Goal: Task Accomplishment & Management: Complete application form

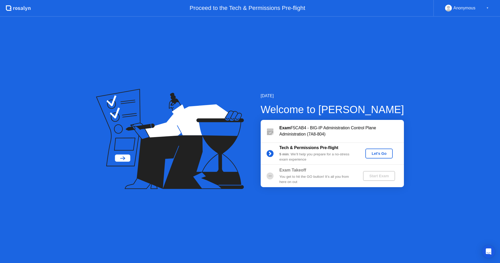
click at [385, 157] on button "Let's Go" at bounding box center [379, 154] width 27 height 10
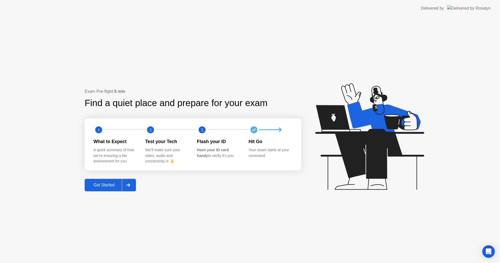
click at [110, 184] on div "Get Started" at bounding box center [104, 185] width 36 height 5
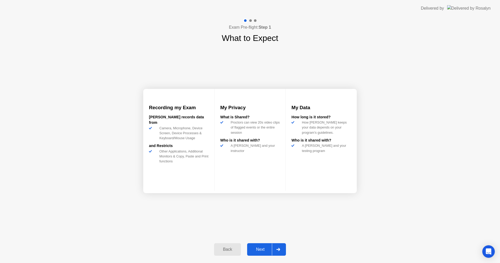
click at [268, 248] on div "Next" at bounding box center [260, 249] width 23 height 5
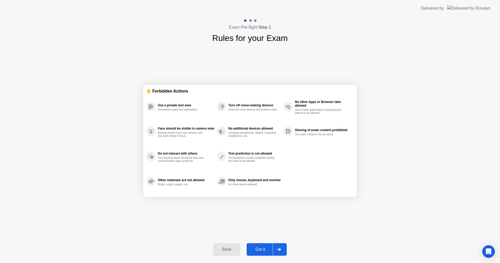
click at [268, 248] on div "Got it" at bounding box center [260, 249] width 24 height 5
select select "**********"
select select "*******"
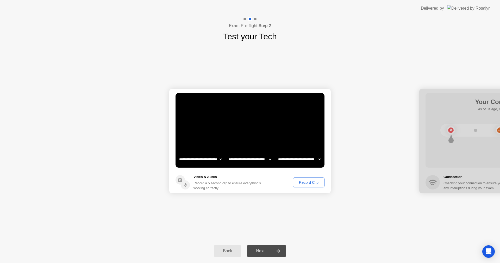
click at [307, 181] on div "Record Clip" at bounding box center [309, 182] width 28 height 4
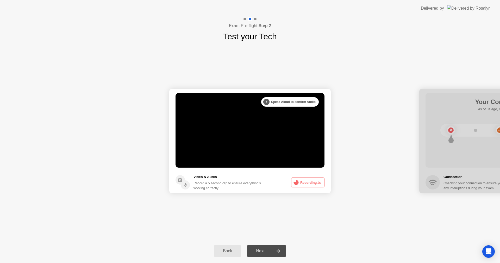
click at [307, 181] on button "Recording 1s" at bounding box center [307, 182] width 33 height 10
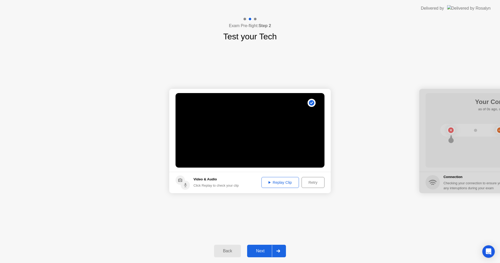
click at [297, 181] on div "Replay Clip" at bounding box center [280, 182] width 34 height 4
click at [264, 253] on div "Next" at bounding box center [260, 251] width 23 height 5
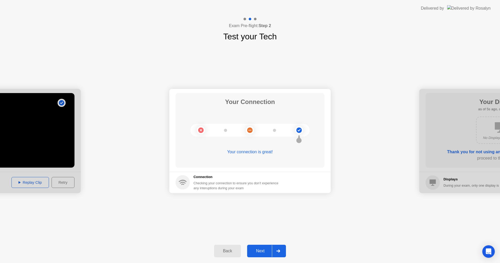
click at [257, 250] on div "Next" at bounding box center [260, 251] width 23 height 5
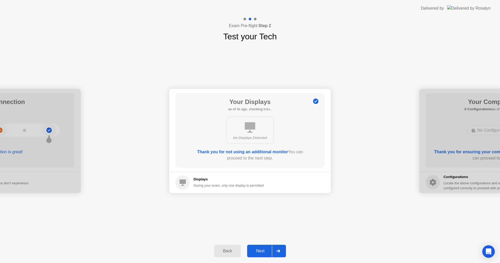
click at [260, 251] on div "Next" at bounding box center [260, 251] width 23 height 5
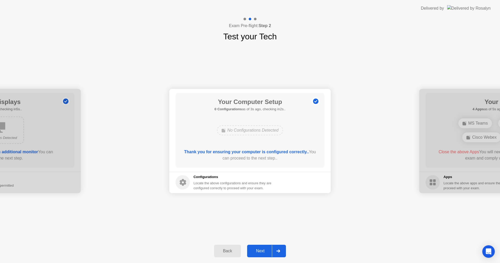
click at [260, 251] on div "Next" at bounding box center [260, 251] width 23 height 5
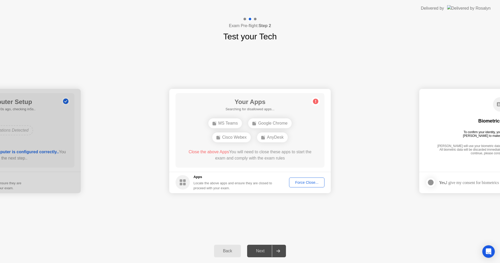
click at [304, 181] on div "Force Close..." at bounding box center [307, 182] width 32 height 4
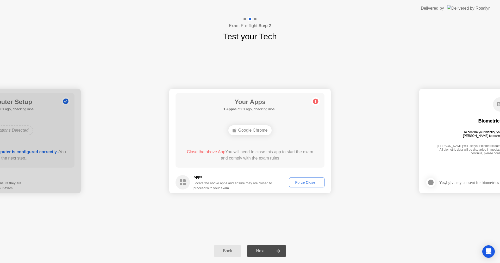
click at [380, 249] on div "Back Next" at bounding box center [250, 251] width 500 height 24
click at [302, 179] on button "Force Close..." at bounding box center [306, 182] width 35 height 10
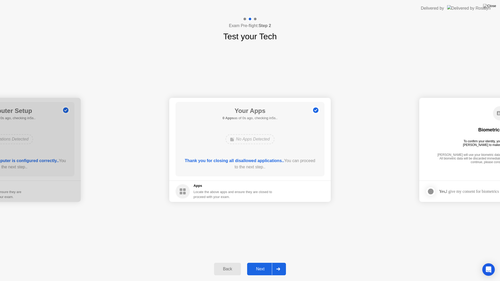
click at [256, 263] on div "Next" at bounding box center [260, 269] width 23 height 5
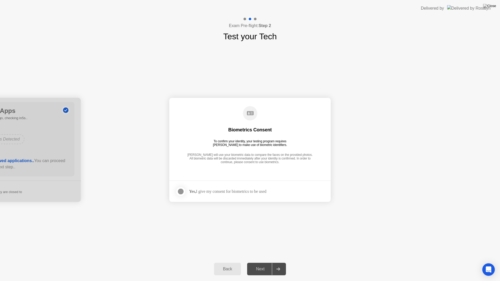
click at [178, 190] on div at bounding box center [181, 192] width 6 height 6
click at [259, 263] on div "Next" at bounding box center [260, 269] width 23 height 5
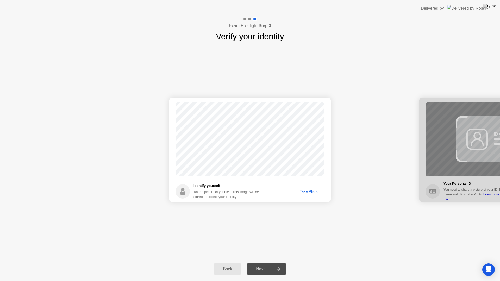
click at [306, 191] on div "Take Photo" at bounding box center [309, 192] width 27 height 4
click at [265, 263] on div "Next" at bounding box center [260, 269] width 23 height 5
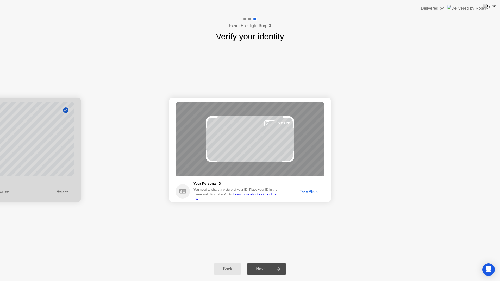
click at [308, 193] on div "Take Photo" at bounding box center [309, 192] width 27 height 4
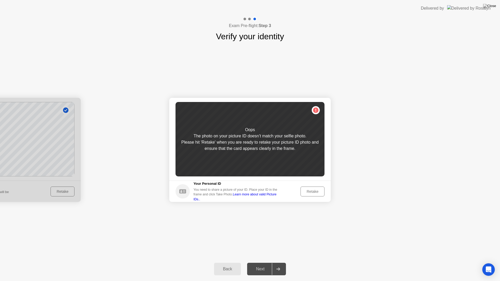
click at [308, 193] on div "Retake" at bounding box center [313, 192] width 20 height 4
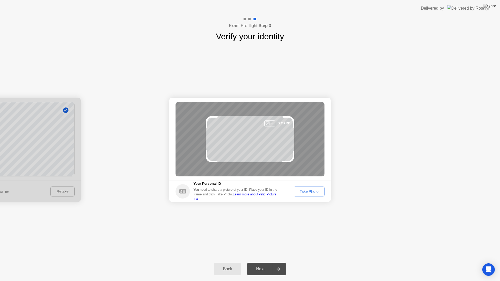
click at [308, 193] on div "Take Photo" at bounding box center [309, 192] width 27 height 4
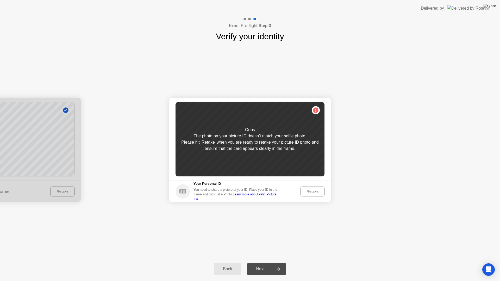
click at [308, 193] on div "Retake" at bounding box center [313, 192] width 20 height 4
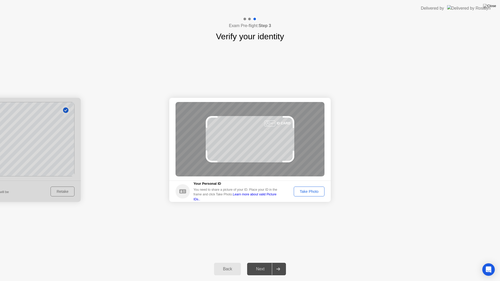
click at [308, 193] on div "Take Photo" at bounding box center [309, 192] width 27 height 4
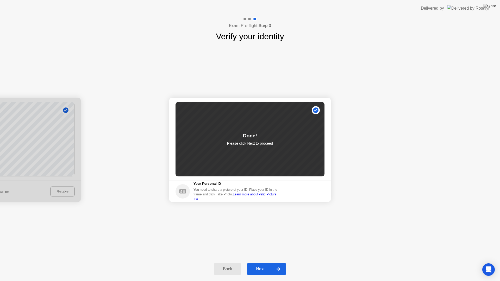
click at [258, 263] on div "Next" at bounding box center [260, 269] width 23 height 5
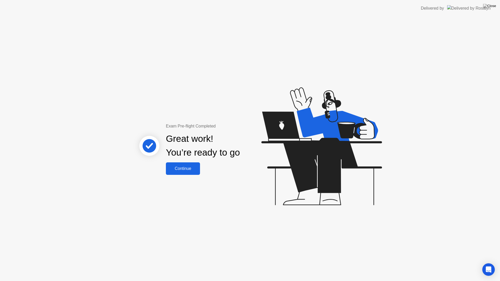
click at [181, 168] on div "Continue" at bounding box center [183, 169] width 31 height 5
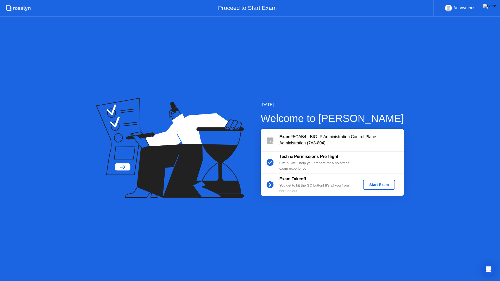
click at [270, 185] on icon at bounding box center [269, 185] width 1 height 3
click at [386, 185] on div "Start Exam" at bounding box center [379, 185] width 28 height 4
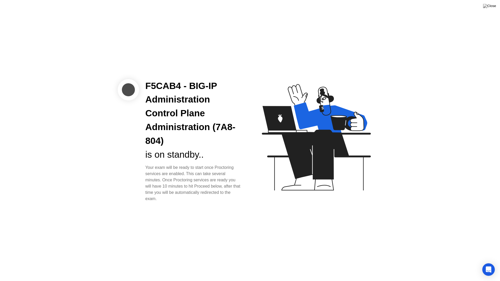
click at [223, 145] on div "F5CAB4 - BIG-IP Administration Control Plane Administration (7A8-804)" at bounding box center [193, 113] width 96 height 69
click at [489, 263] on icon "Open Intercom Messenger" at bounding box center [489, 270] width 6 height 7
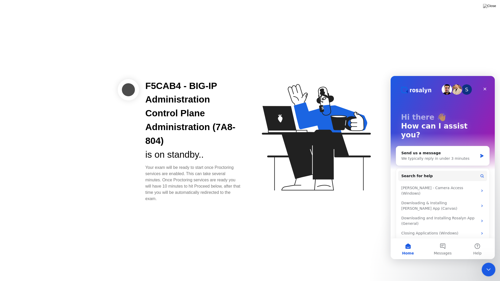
click at [485, 263] on div "Close Intercom Messenger" at bounding box center [488, 269] width 13 height 13
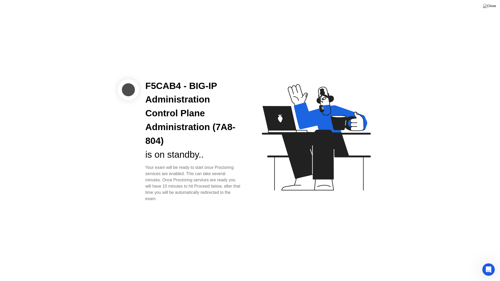
click at [258, 170] on icon at bounding box center [315, 139] width 134 height 133
click at [156, 112] on div "F5CAB4 - BIG-IP Administration Control Plane Administration (7A8-804)" at bounding box center [193, 113] width 96 height 69
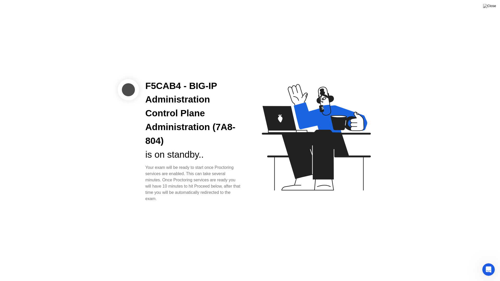
click at [156, 112] on div "F5CAB4 - BIG-IP Administration Control Plane Administration (7A8-804)" at bounding box center [193, 113] width 96 height 69
click at [198, 141] on div "F5CAB4 - BIG-IP Administration Control Plane Administration (7A8-804)" at bounding box center [193, 113] width 96 height 69
click at [218, 98] on div "F5CAB4 - BIG-IP Administration Control Plane Administration (7A8-804)" at bounding box center [193, 113] width 96 height 69
click at [494, 263] on div "Open Intercom Messenger" at bounding box center [488, 269] width 13 height 13
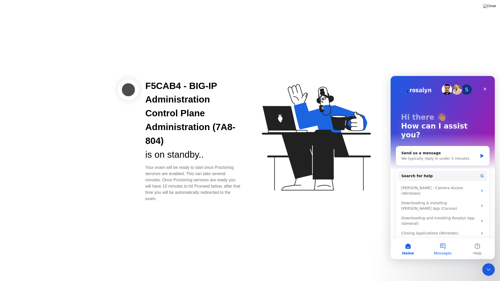
click at [447, 255] on span "Messages" at bounding box center [443, 254] width 18 height 4
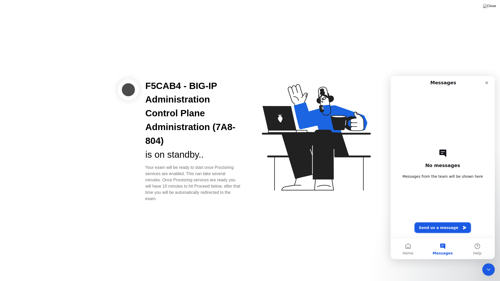
click at [449, 229] on button "Send us a message" at bounding box center [443, 228] width 56 height 10
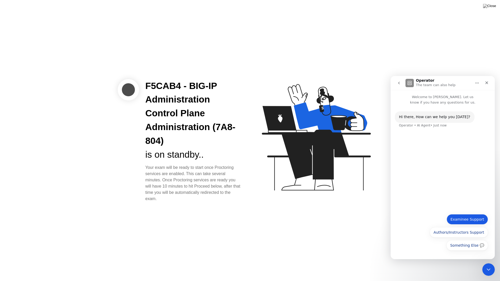
click at [464, 224] on button "Examinee Support" at bounding box center [467, 219] width 41 height 10
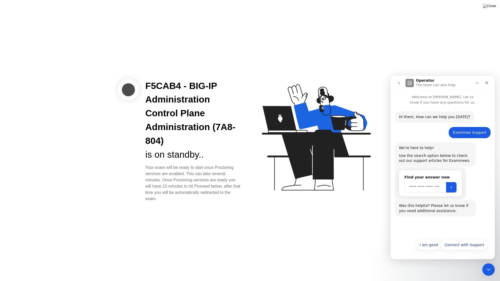
click at [444, 187] on input "Search" at bounding box center [426, 187] width 42 height 10
type input "**********"
click at [454, 187] on icon "Submit" at bounding box center [451, 188] width 4 height 4
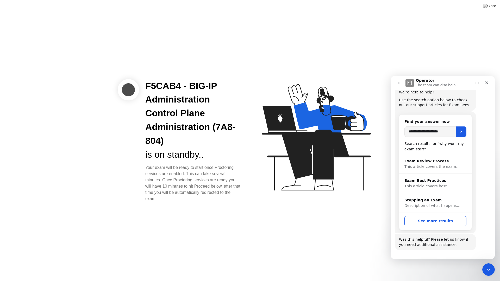
scroll to position [76, 0]
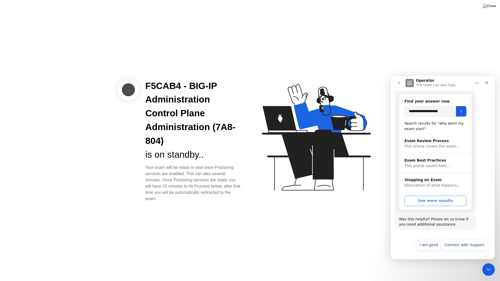
click at [440, 200] on button "See more results" at bounding box center [436, 201] width 62 height 10
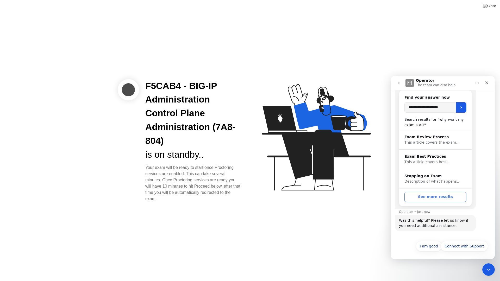
scroll to position [81, 0]
click at [272, 110] on icon at bounding box center [316, 137] width 109 height 107
click at [486, 263] on icon "Close Intercom Messenger" at bounding box center [488, 269] width 6 height 6
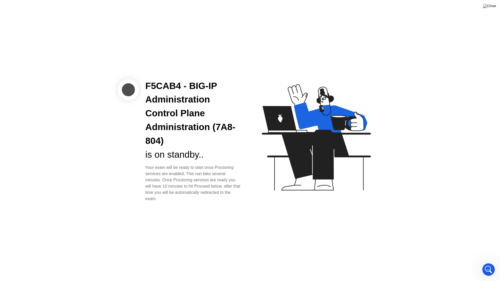
click at [239, 212] on div "F5CAB4 - BIG-IP Administration Control Plane Administration (7A8-804) is on sta…" at bounding box center [250, 140] width 500 height 281
click at [256, 193] on icon at bounding box center [315, 139] width 134 height 133
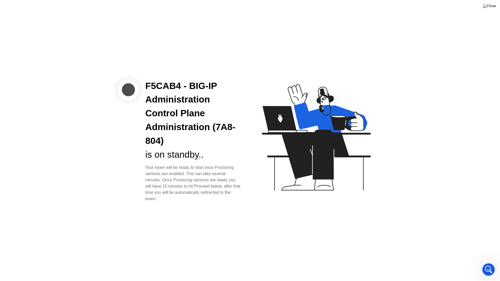
click at [256, 193] on icon at bounding box center [315, 139] width 134 height 133
click at [264, 171] on icon at bounding box center [315, 139] width 134 height 133
